Goal: Task Accomplishment & Management: Use online tool/utility

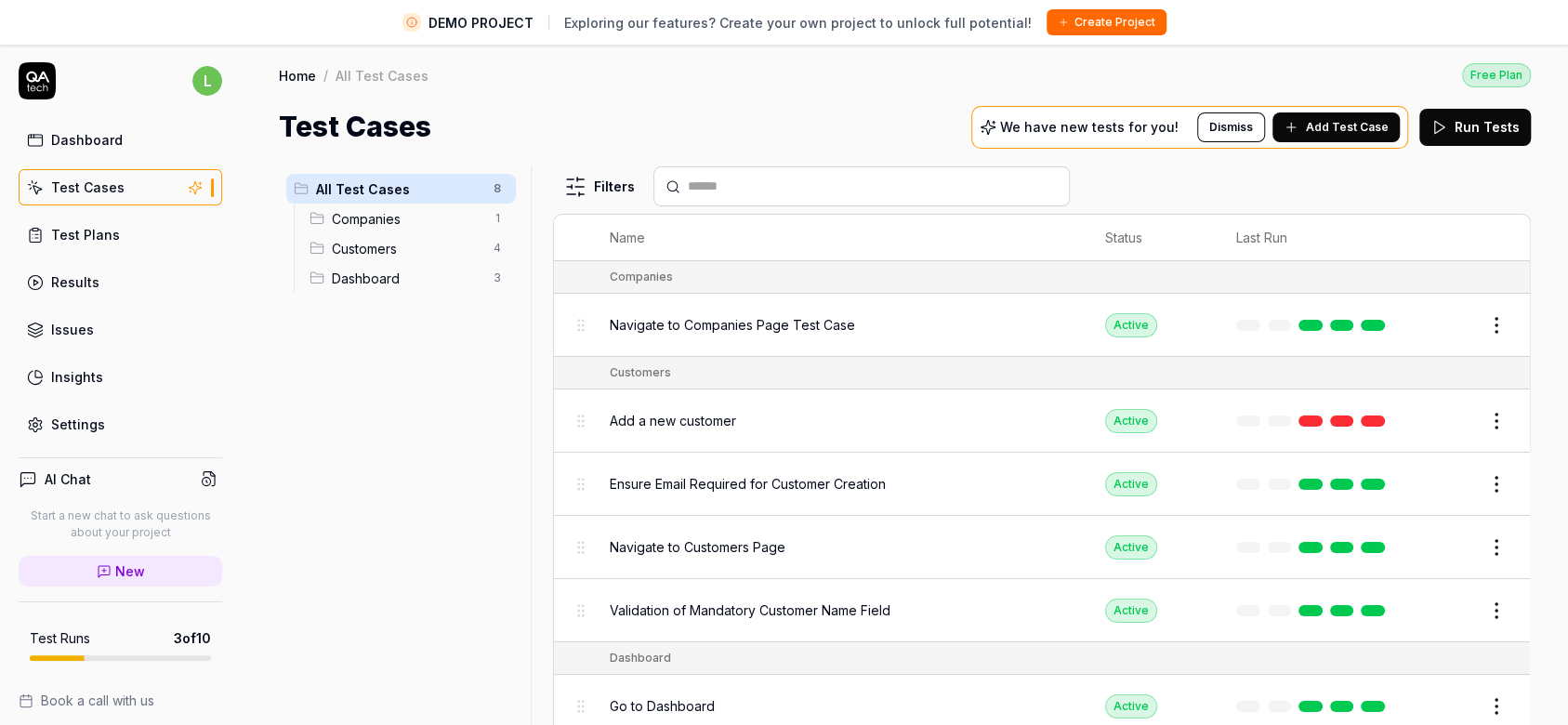
click at [1462, 129] on button "Run Tests" at bounding box center [1474, 127] width 112 height 38
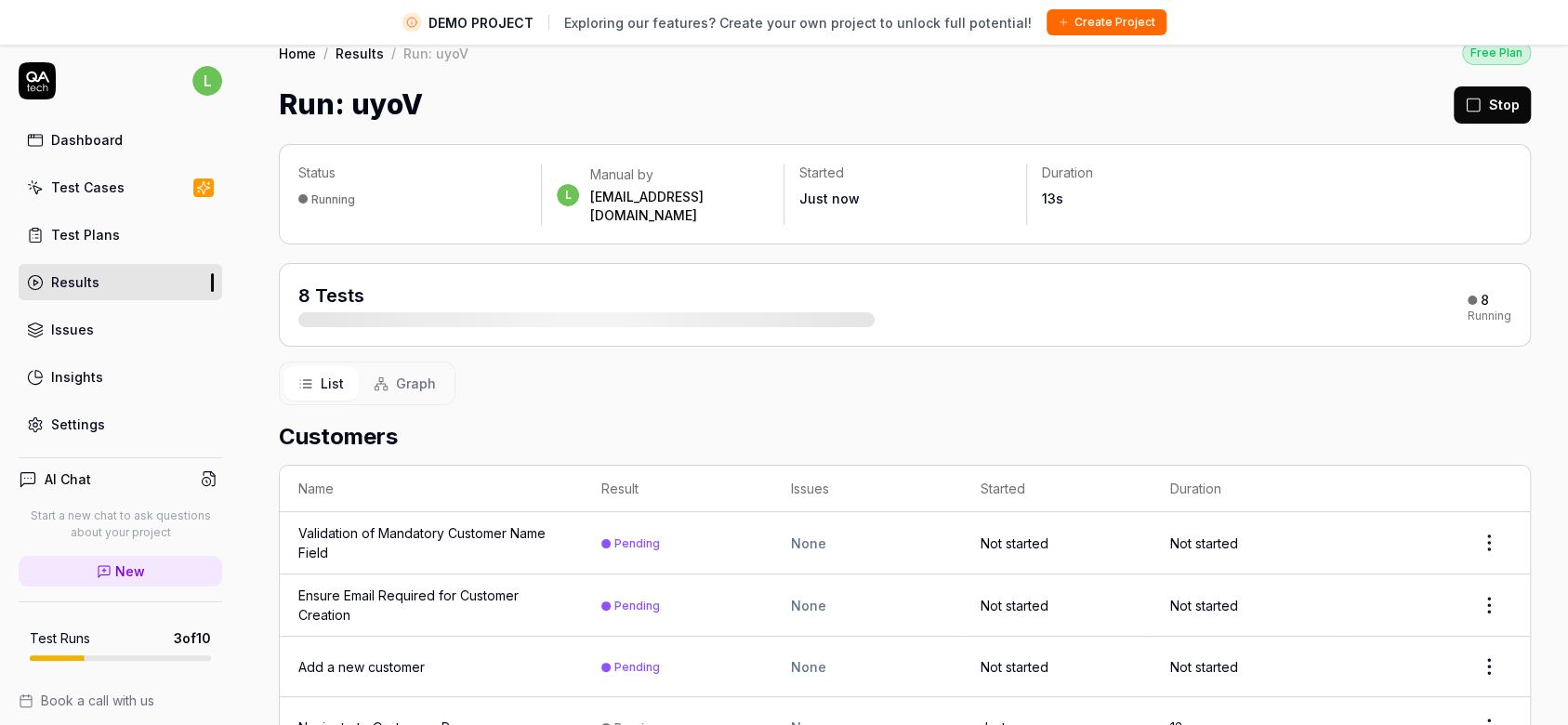
click at [98, 145] on div "Dashboard" at bounding box center [87, 140] width 71 height 20
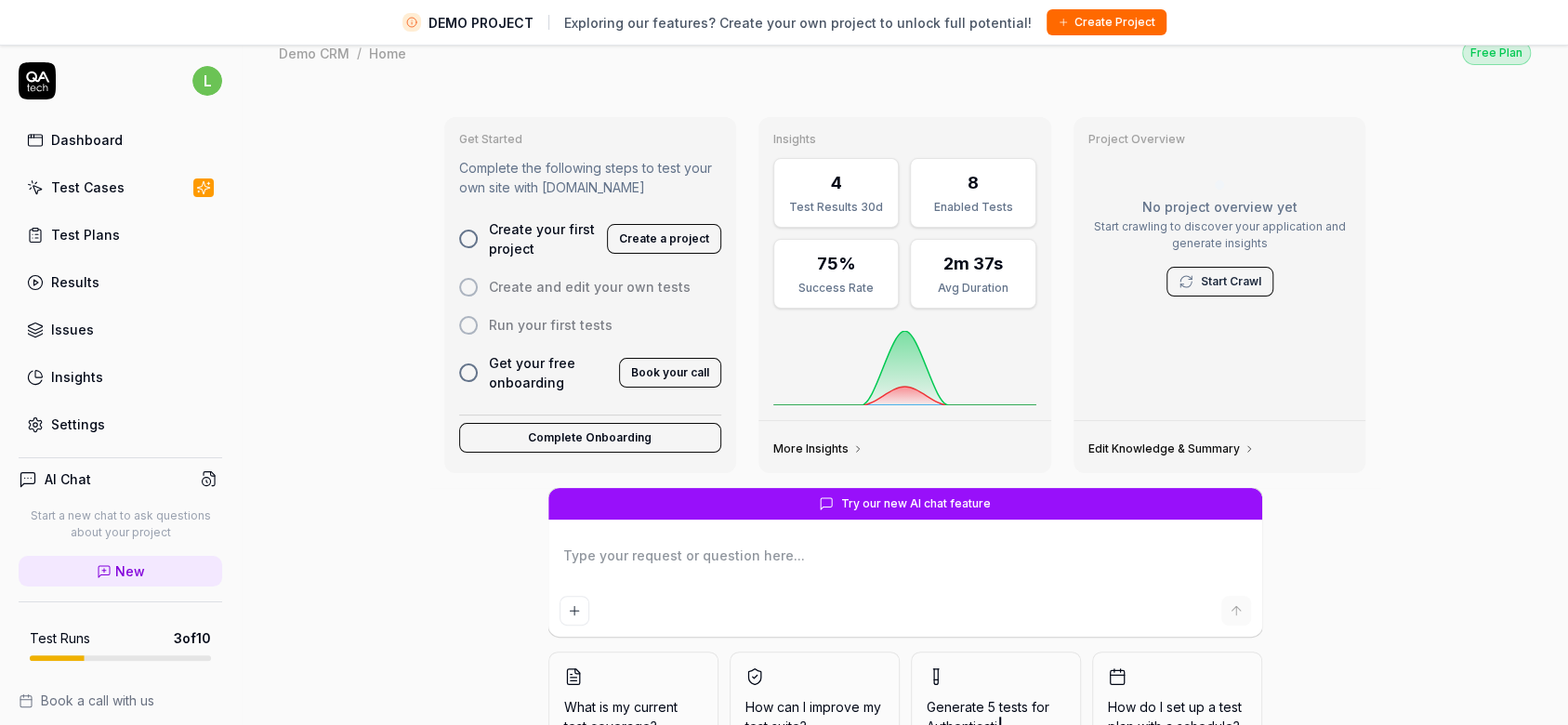
click at [95, 268] on link "Results" at bounding box center [121, 282] width 204 height 37
type textarea "*"
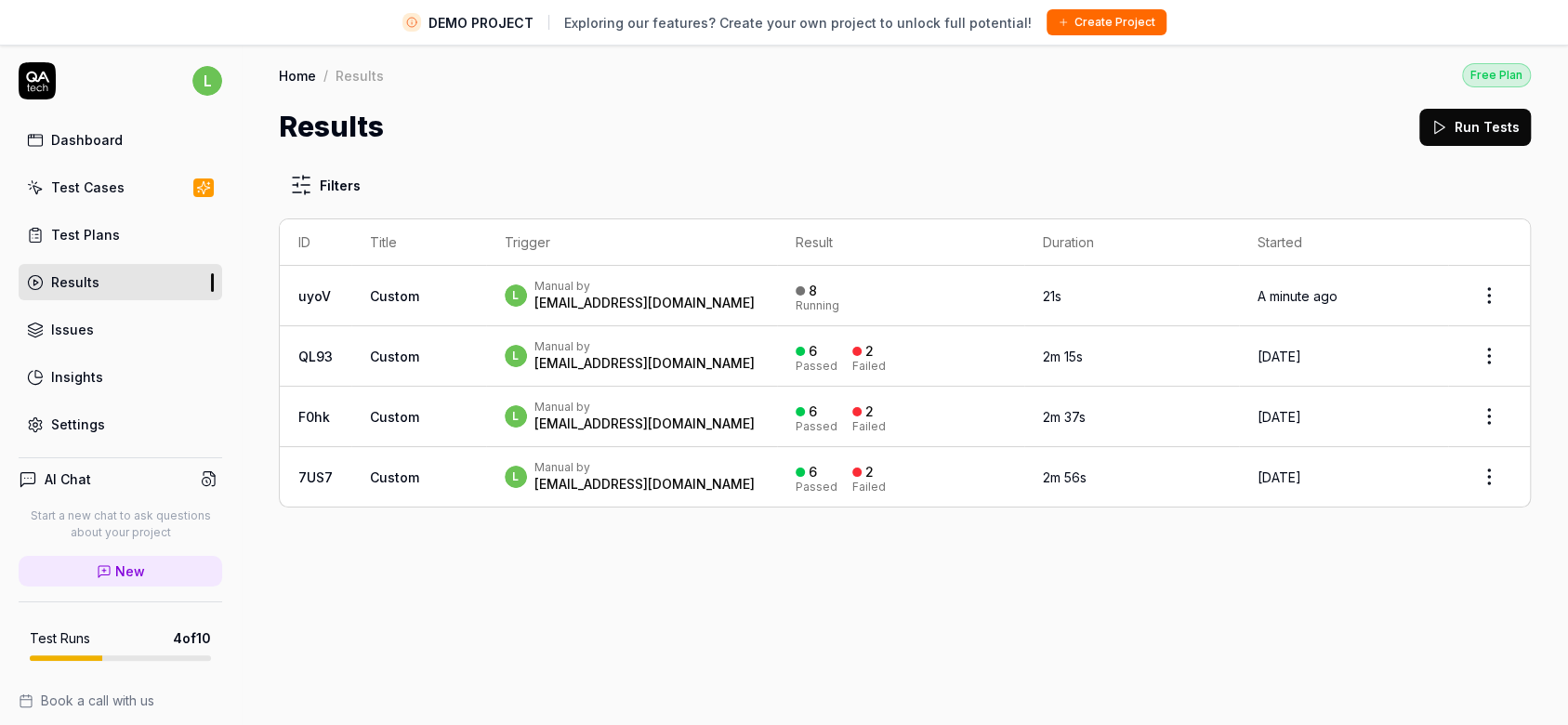
click at [101, 218] on link "Test Plans" at bounding box center [121, 234] width 204 height 37
